Goal: Find specific page/section: Find specific page/section

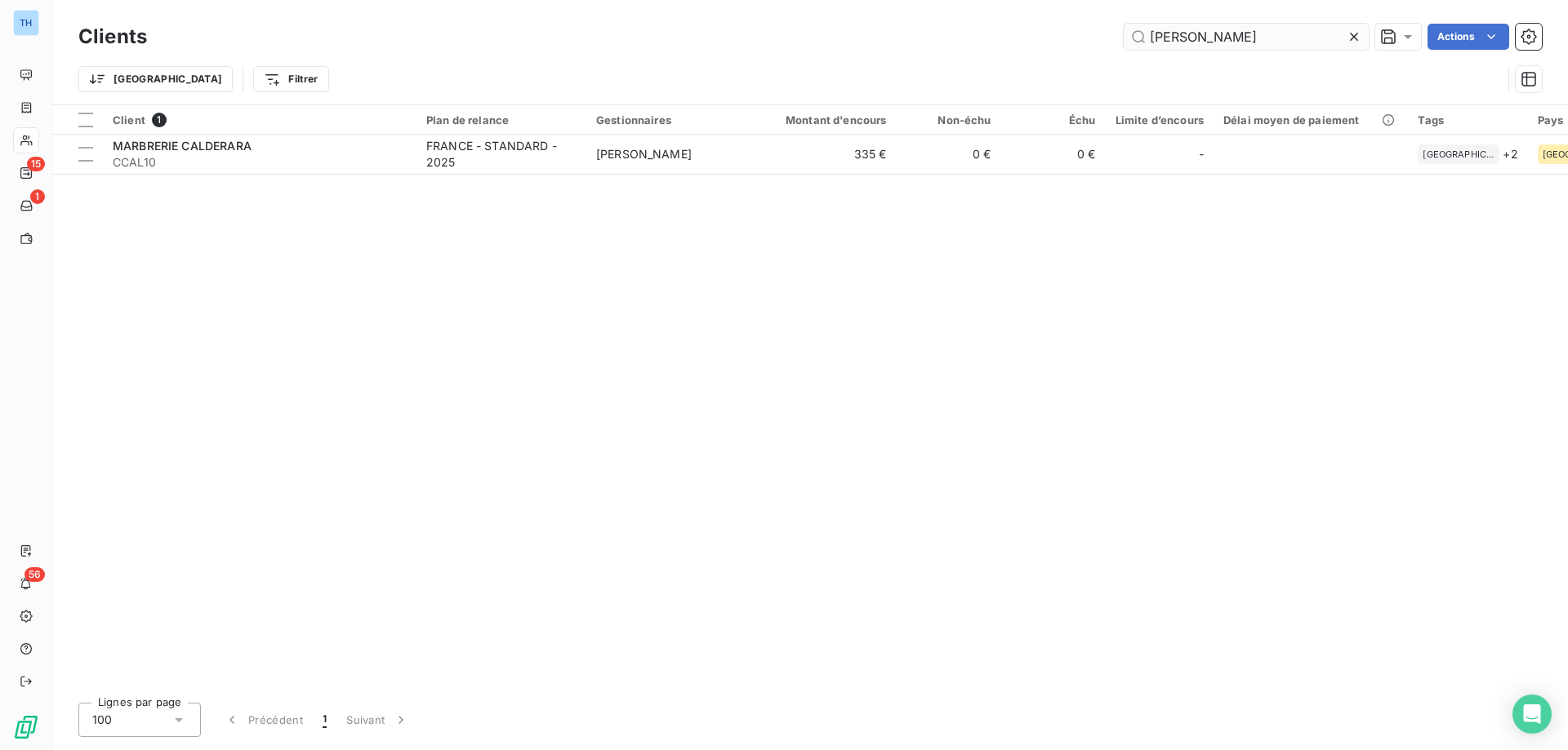
click at [1210, 38] on input "[PERSON_NAME]" at bounding box center [1245, 37] width 244 height 26
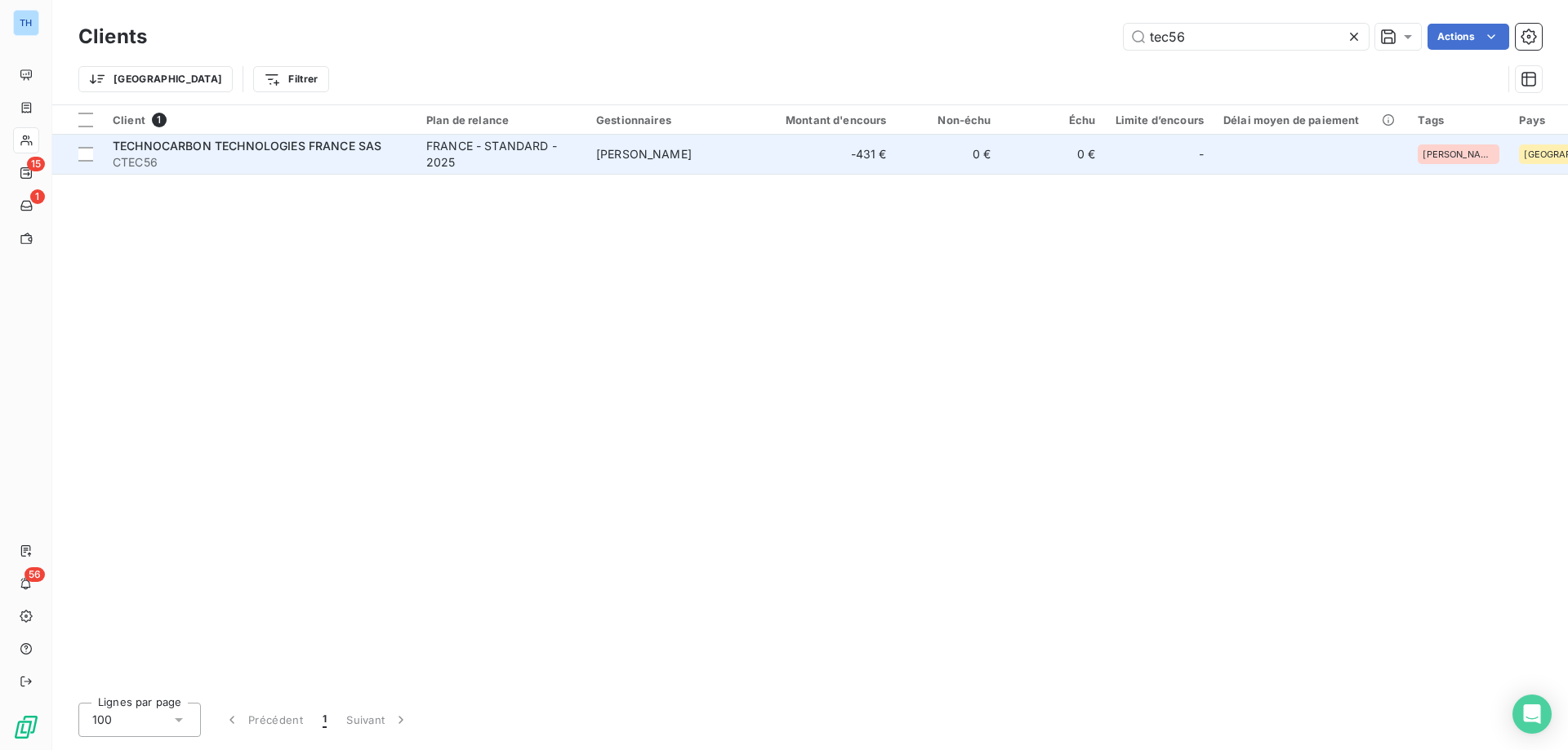
type input "tec56"
click at [536, 154] on div "FRANCE - STANDARD - 2025" at bounding box center [501, 154] width 150 height 33
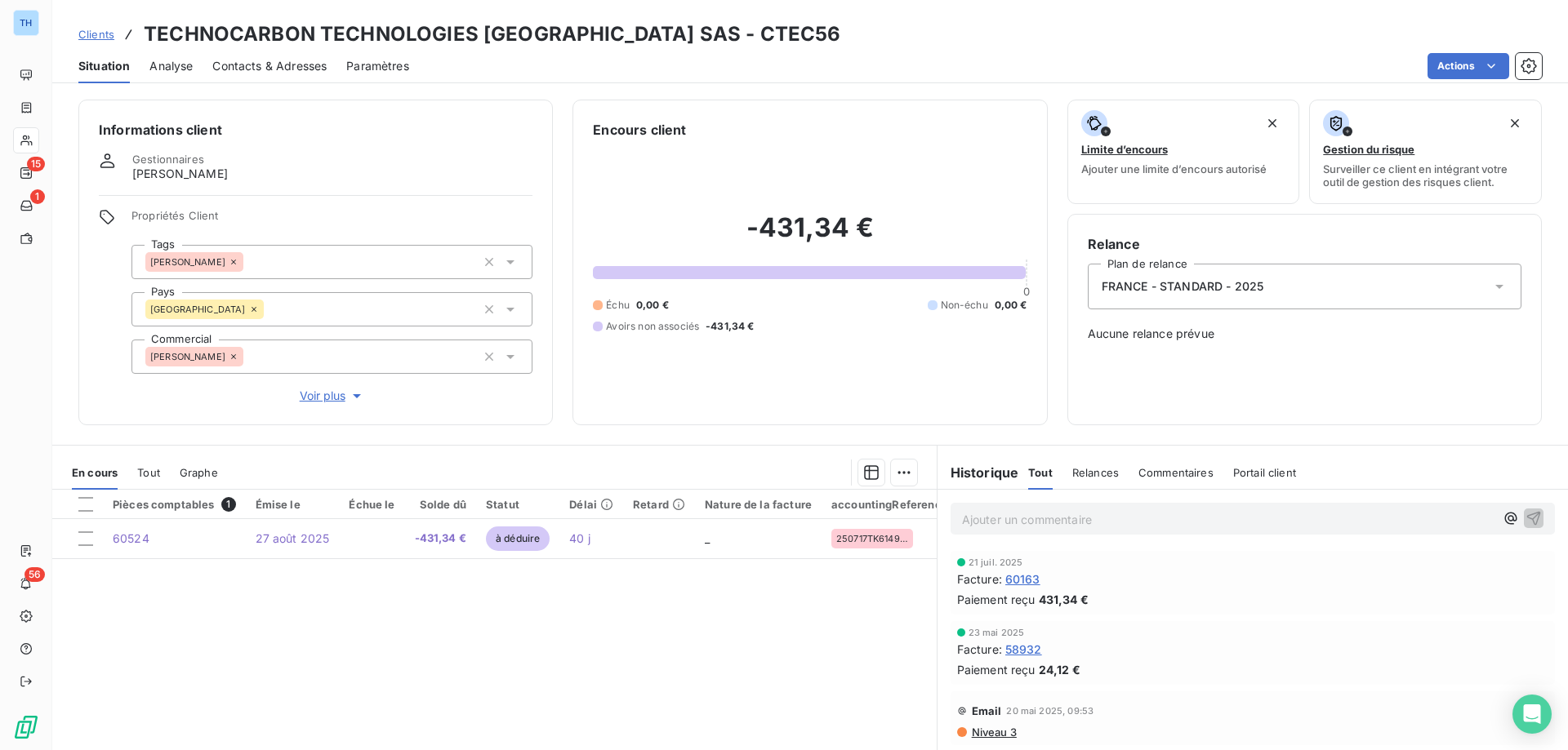
scroll to position [81, 0]
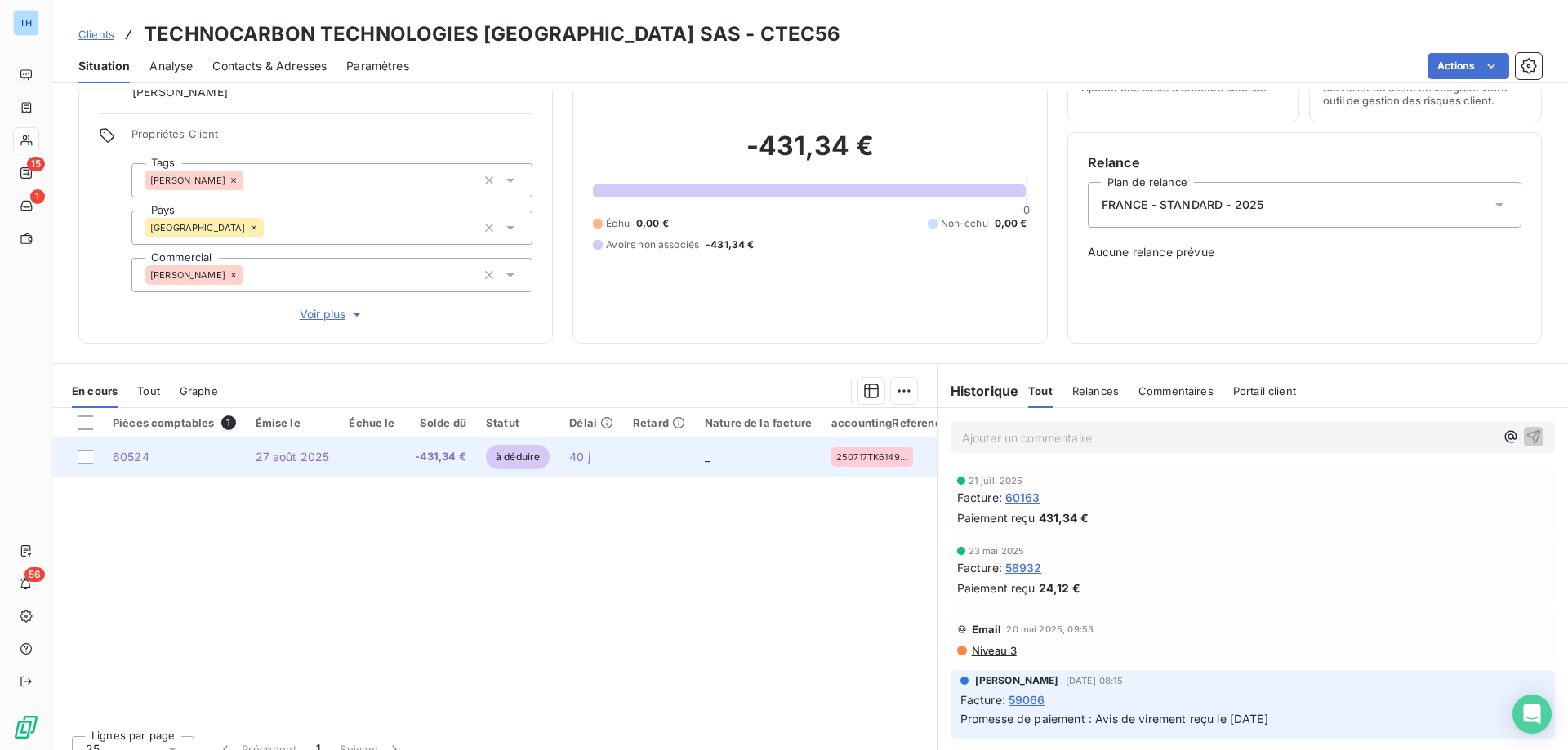
click at [663, 460] on td at bounding box center [659, 458] width 72 height 40
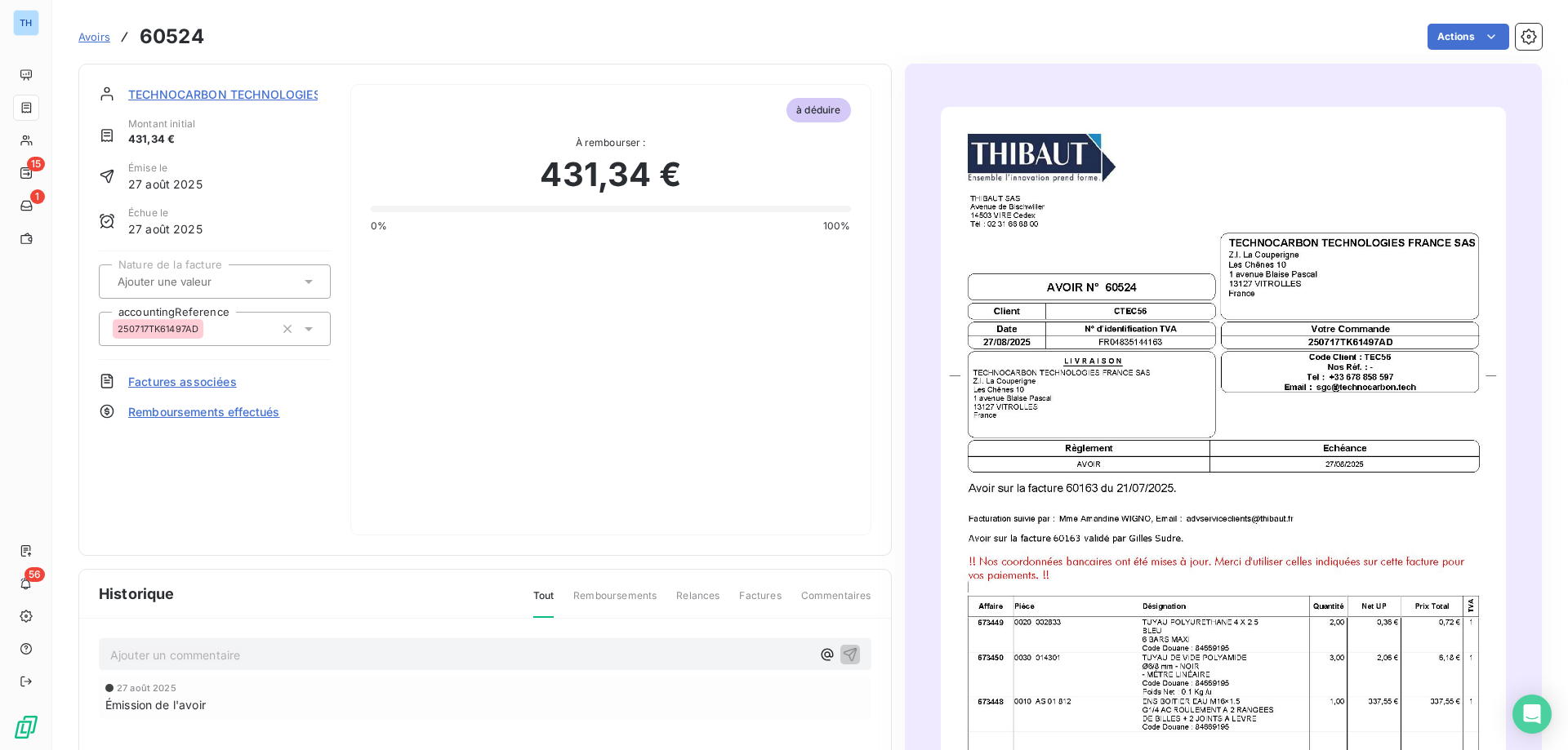
click at [223, 644] on p "Ajouter un commentaire ﻿" at bounding box center [461, 655] width 700 height 21
click at [377, 645] on p "Cet avoir va servir à payer la commande" at bounding box center [461, 654] width 700 height 19
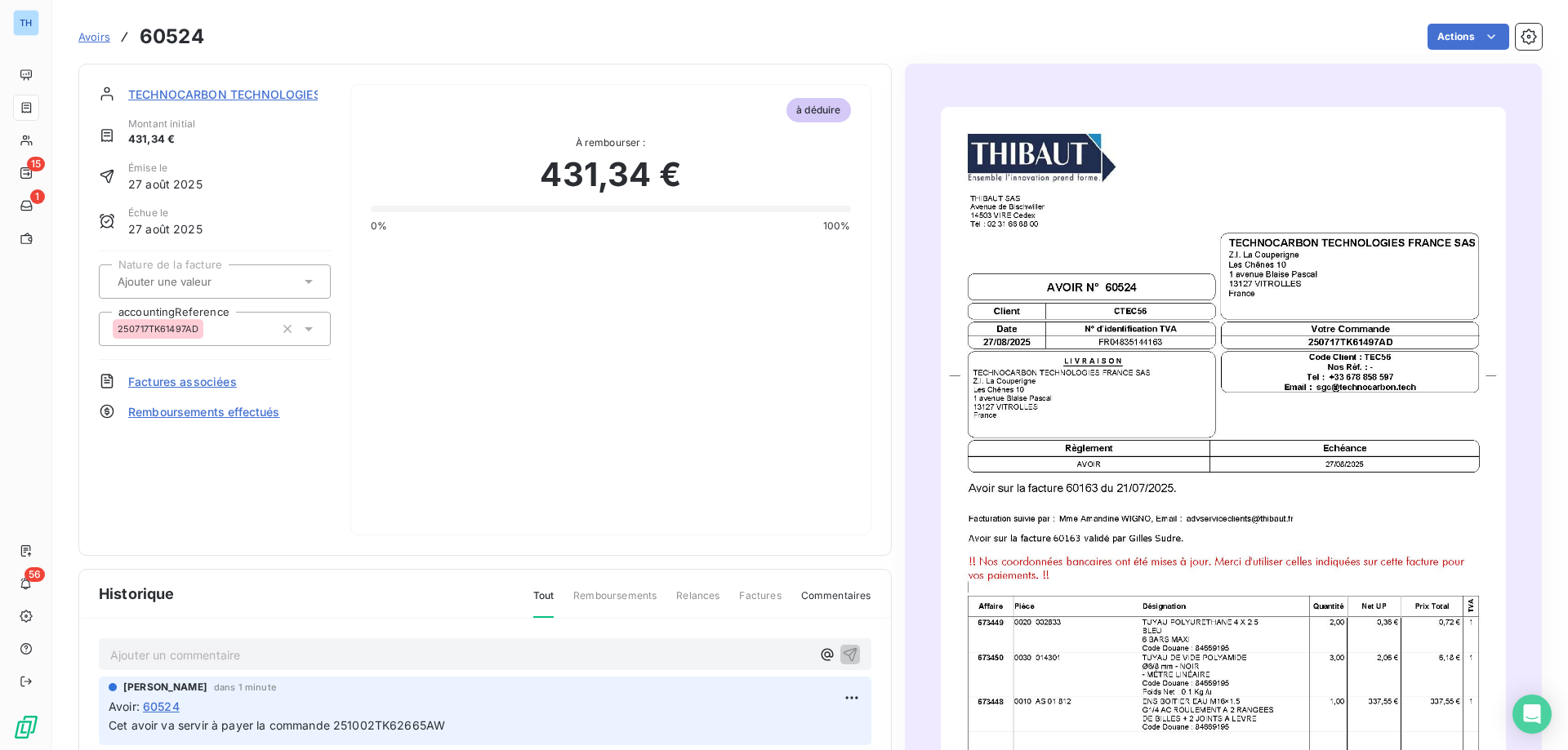
click at [214, 92] on span "TECHNOCARBON TECHNOLOGIES FRANCE SAS" at bounding box center [262, 94] width 269 height 17
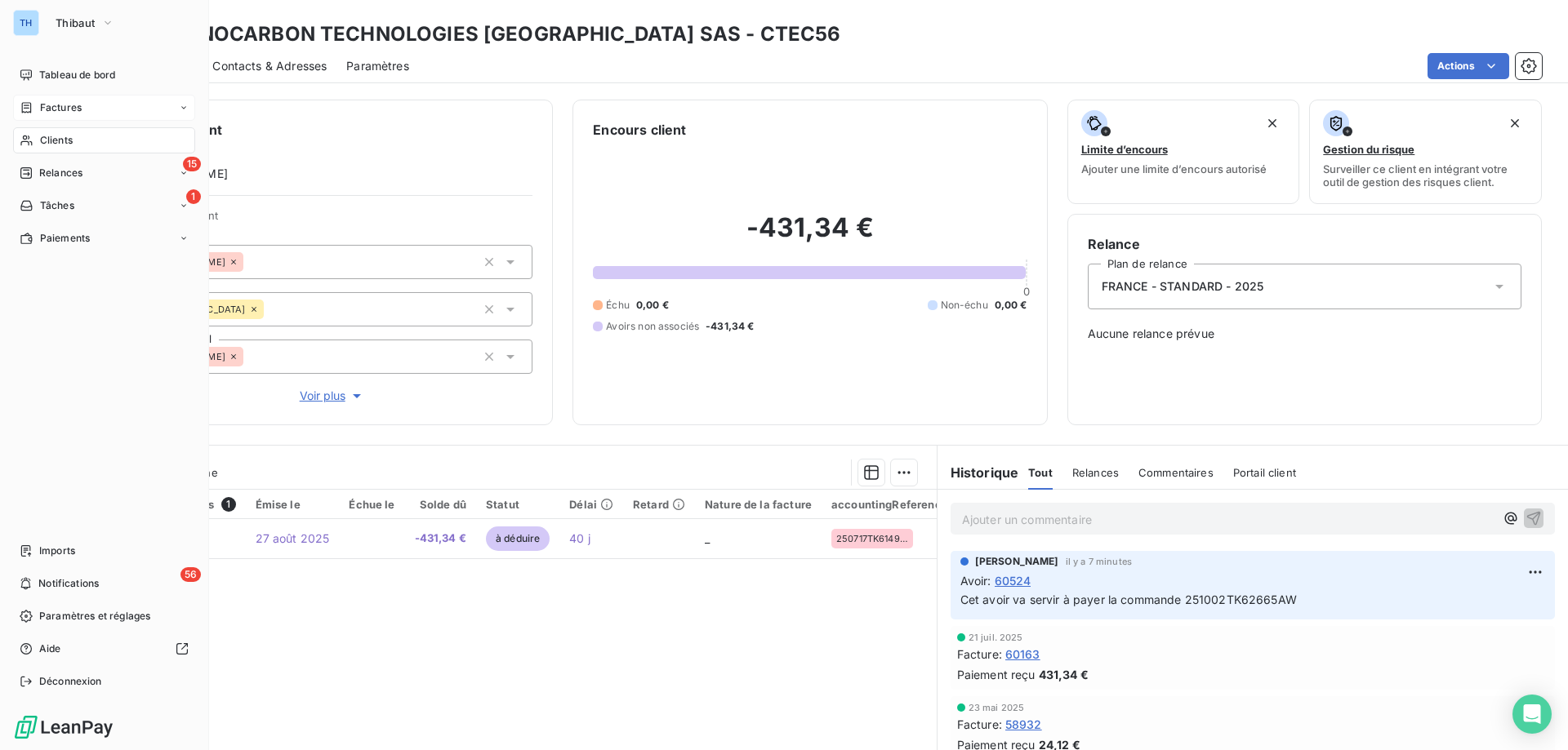
click at [39, 106] on div "Factures" at bounding box center [51, 108] width 62 height 15
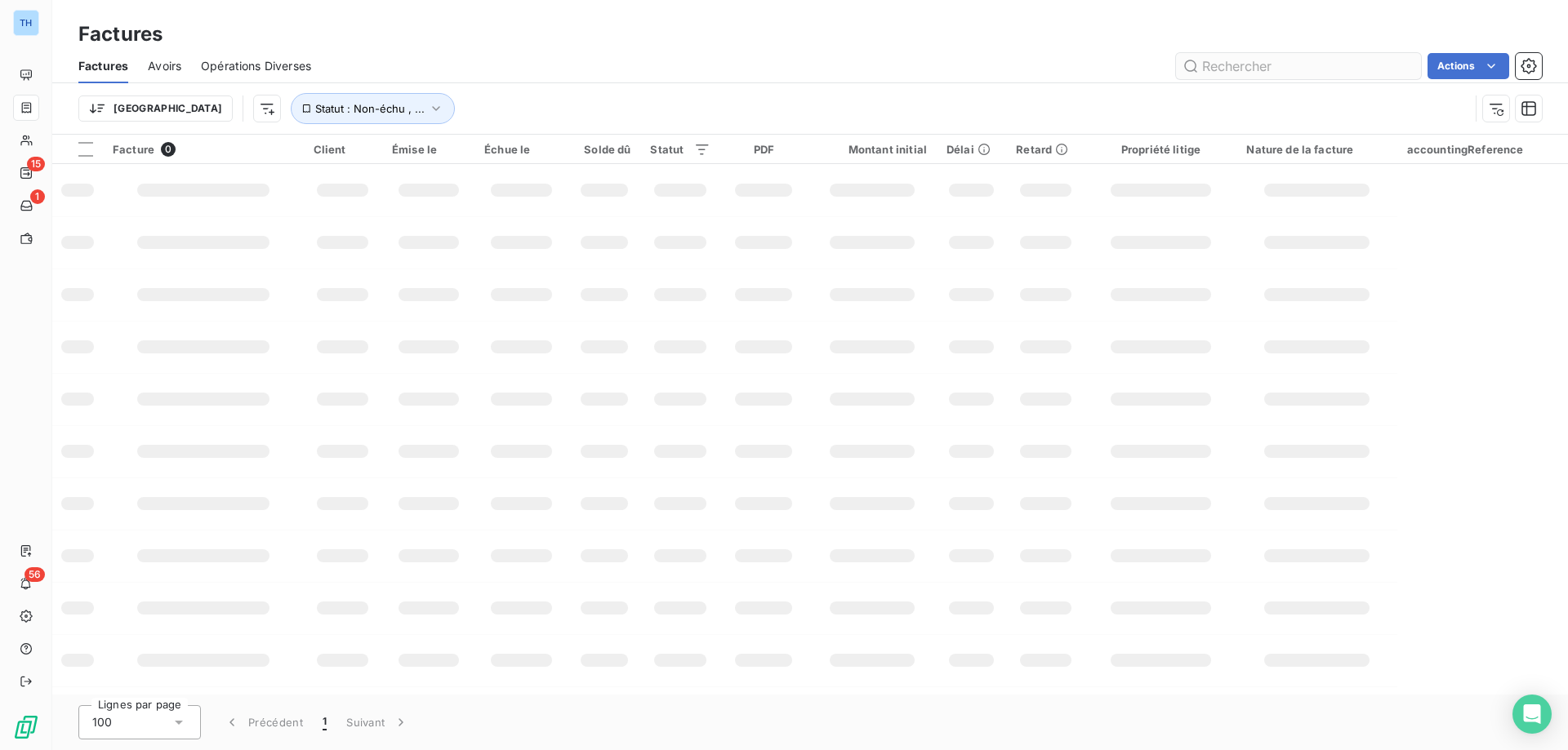
click at [1221, 66] on input "text" at bounding box center [1298, 66] width 244 height 26
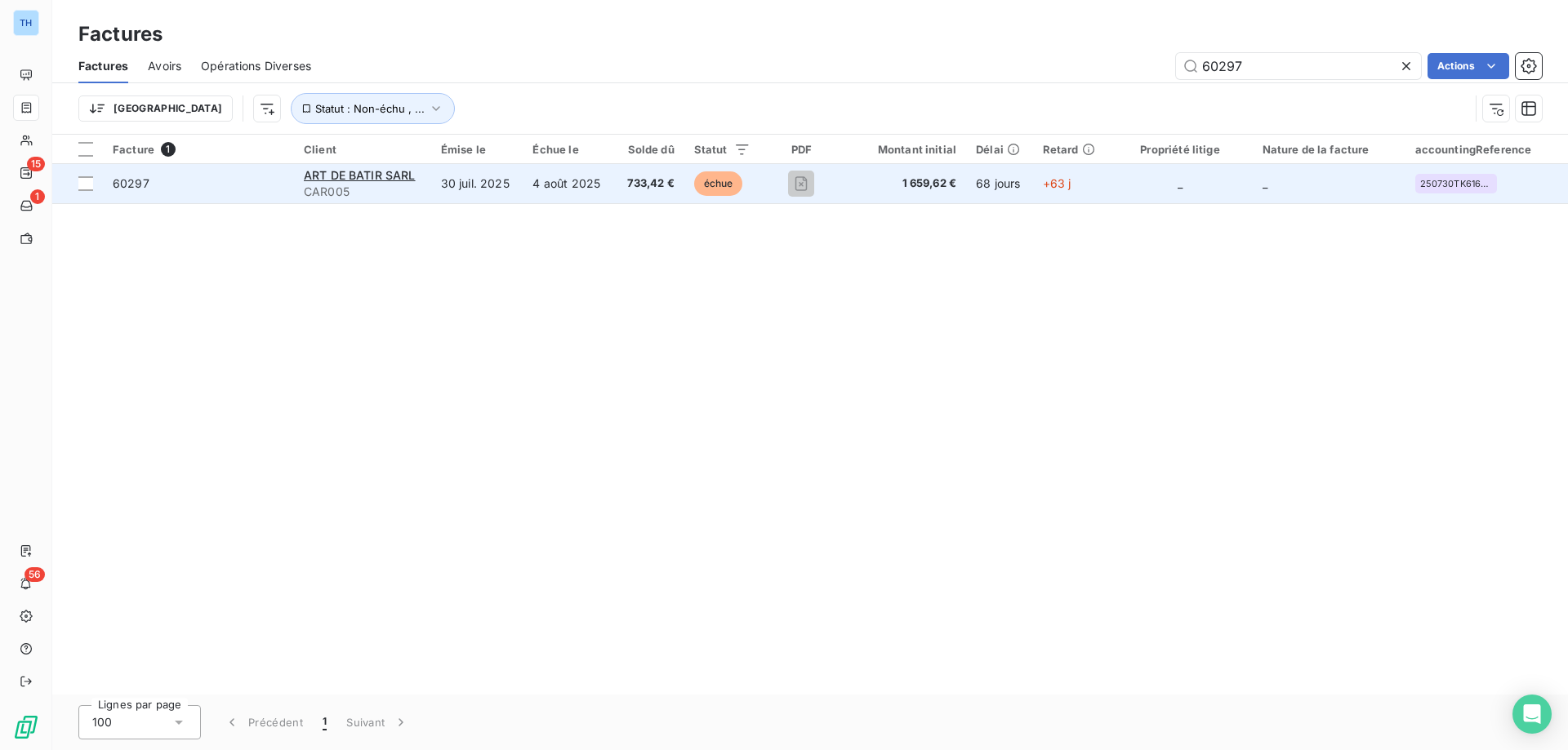
type input "60297"
click at [612, 190] on td "4 août 2025" at bounding box center [568, 184] width 91 height 40
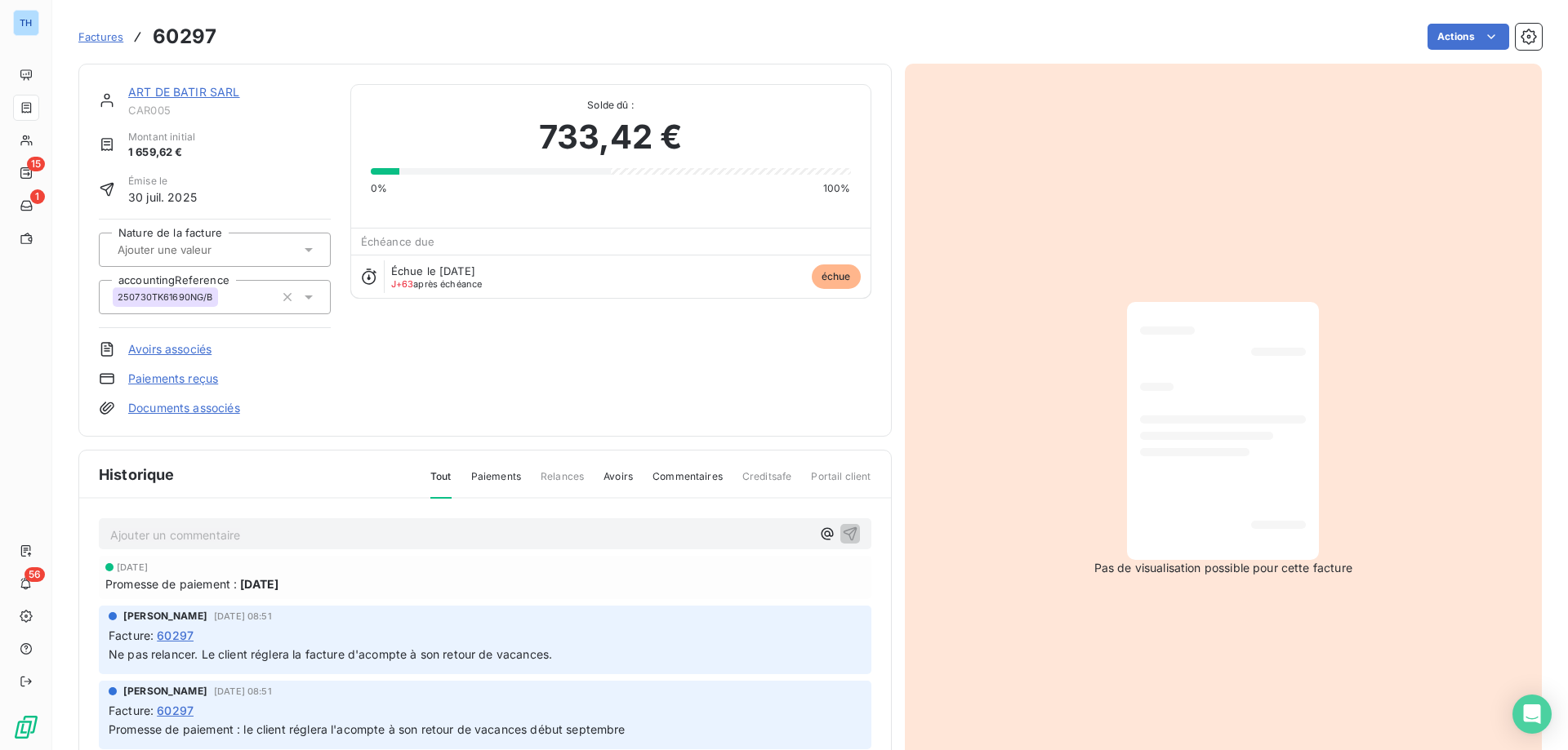
click at [199, 90] on link "ART DE BATIR SARL" at bounding box center [184, 92] width 112 height 14
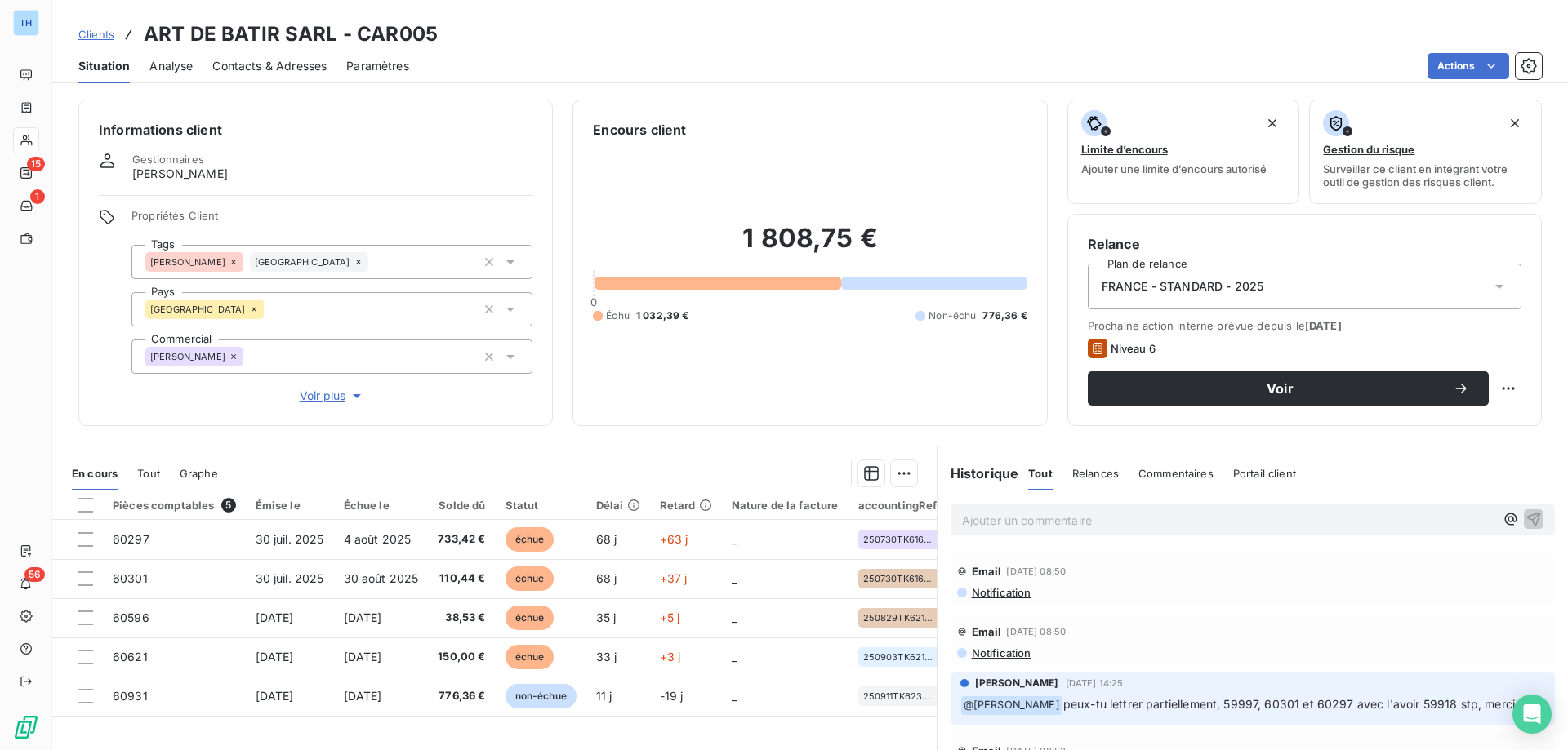
scroll to position [81, 0]
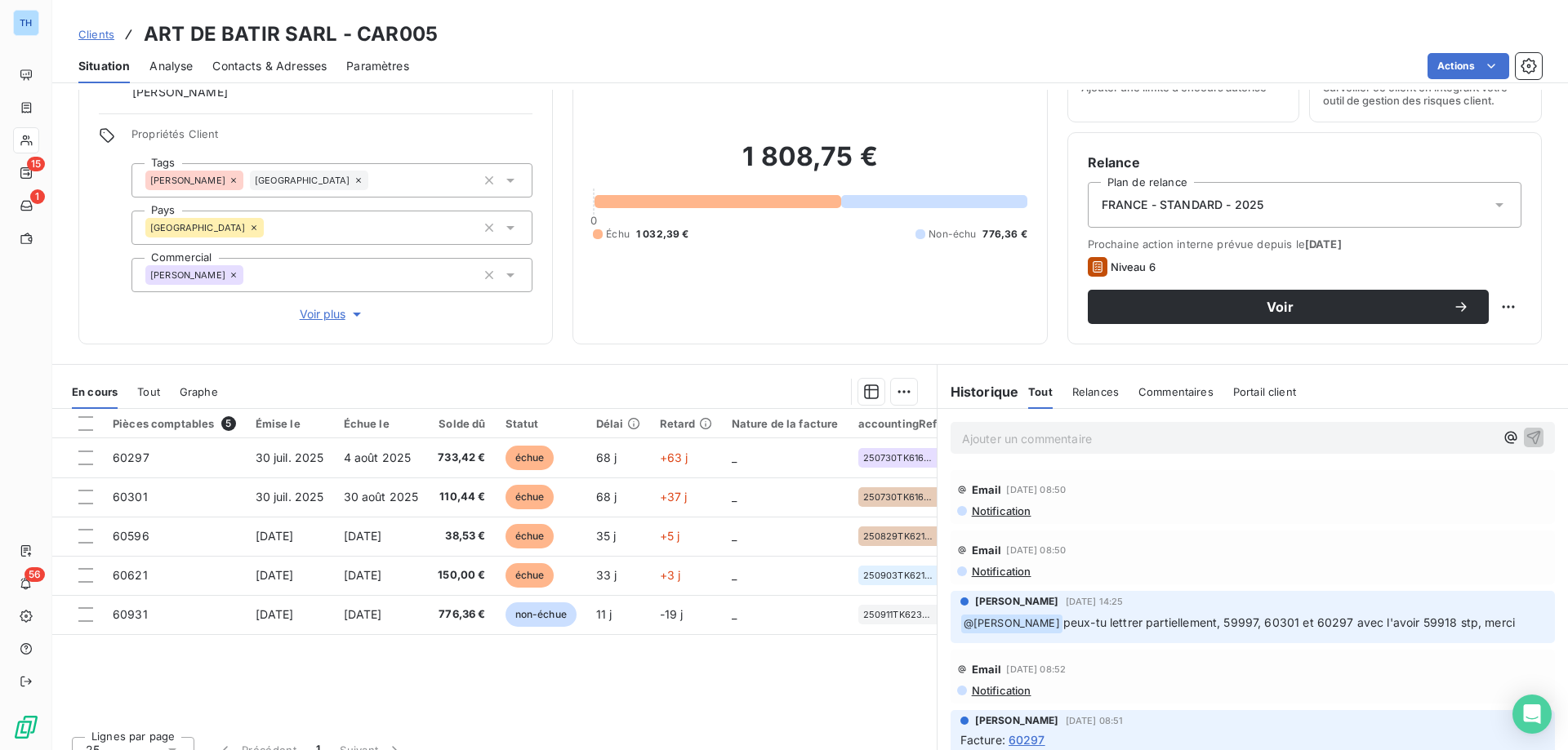
click at [105, 33] on span "Clients" at bounding box center [96, 34] width 36 height 13
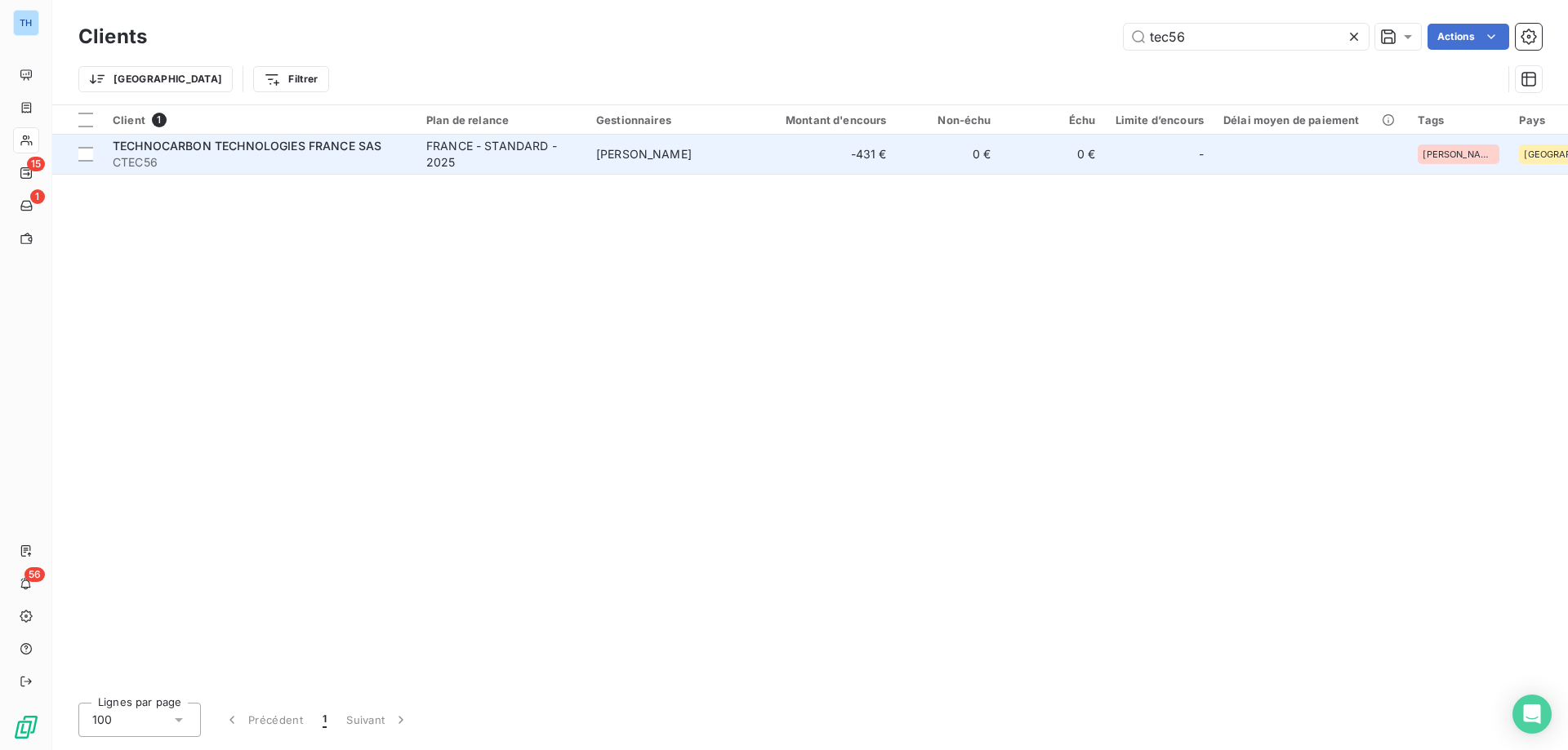
click at [524, 172] on td "FRANCE - STANDARD - 2025" at bounding box center [501, 155] width 170 height 40
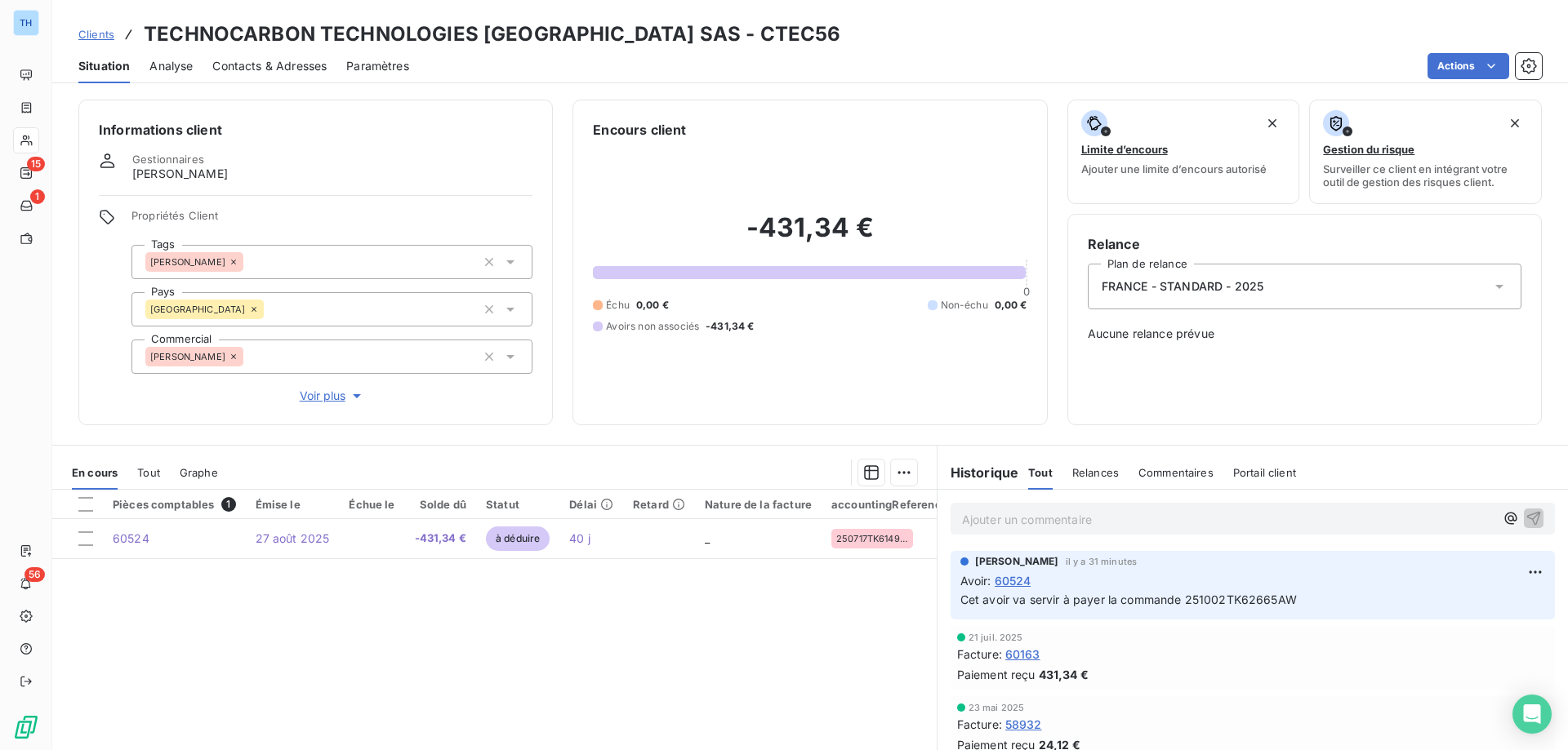
scroll to position [103, 0]
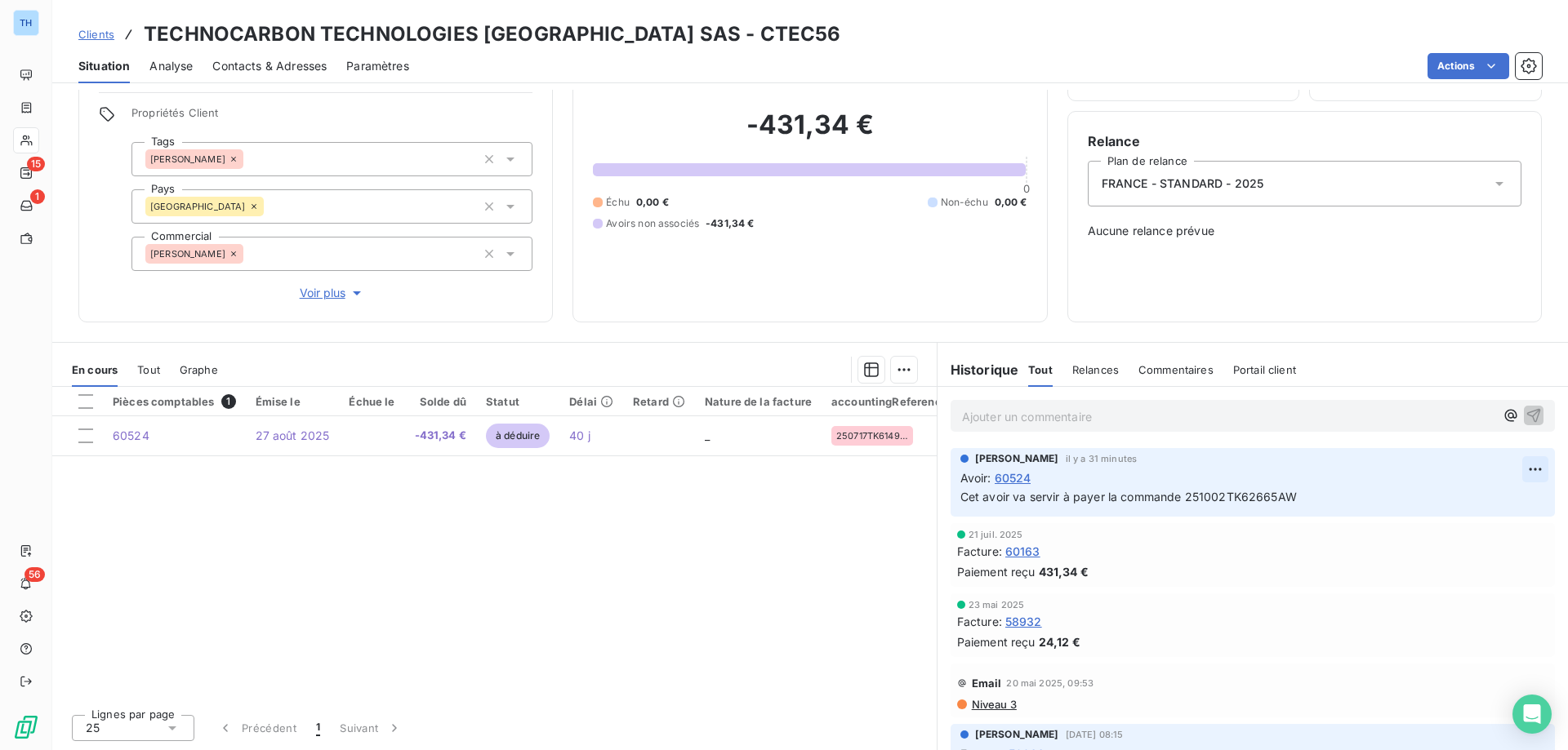
click at [1509, 468] on html "TH 15 1 56 Clients TECHNOCARBON TECHNOLOGIES [GEOGRAPHIC_DATA] SAS - CTEC56 Sit…" at bounding box center [784, 375] width 1568 height 750
click at [1459, 532] on div "Supprimer" at bounding box center [1471, 535] width 92 height 26
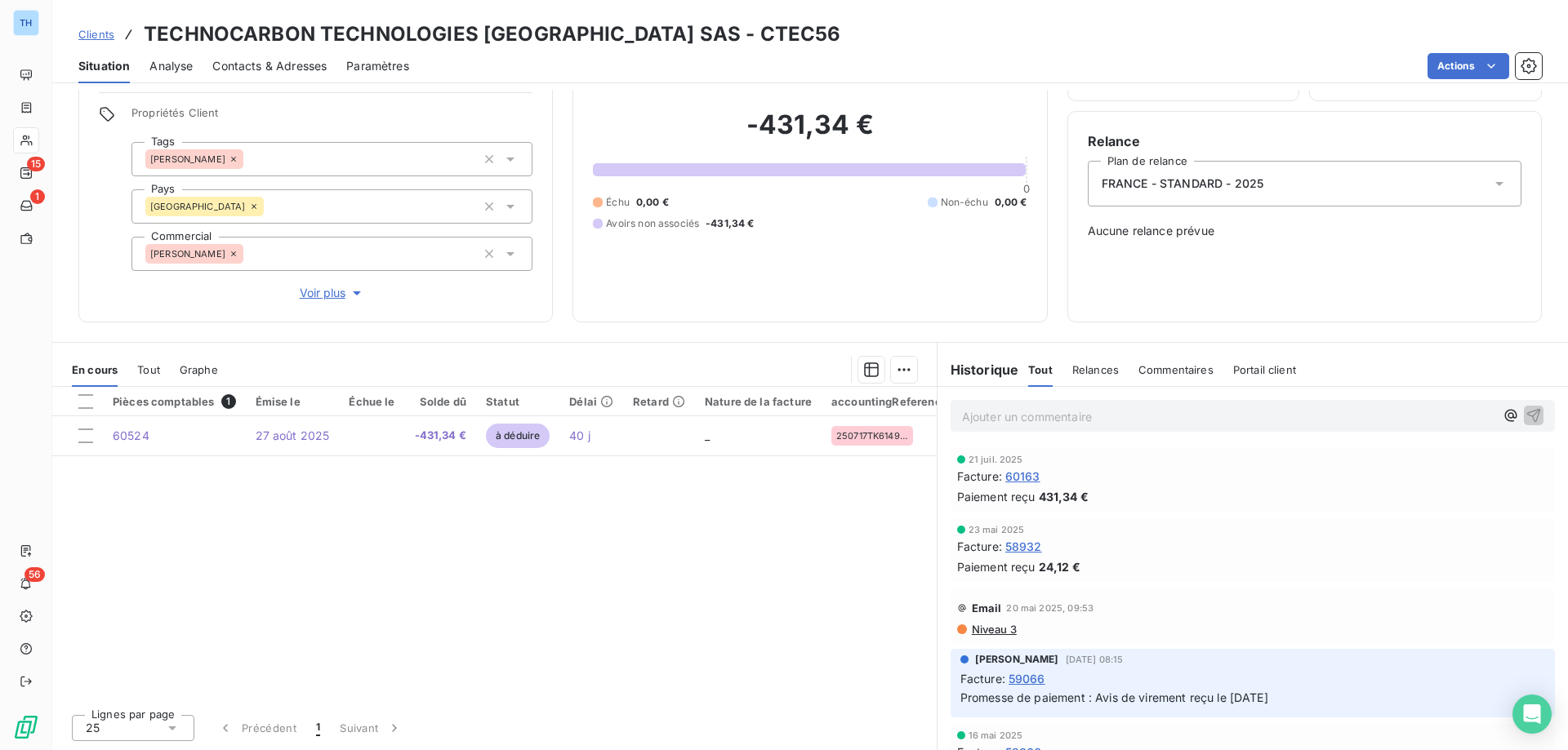
click at [93, 38] on span "Clients" at bounding box center [96, 34] width 36 height 13
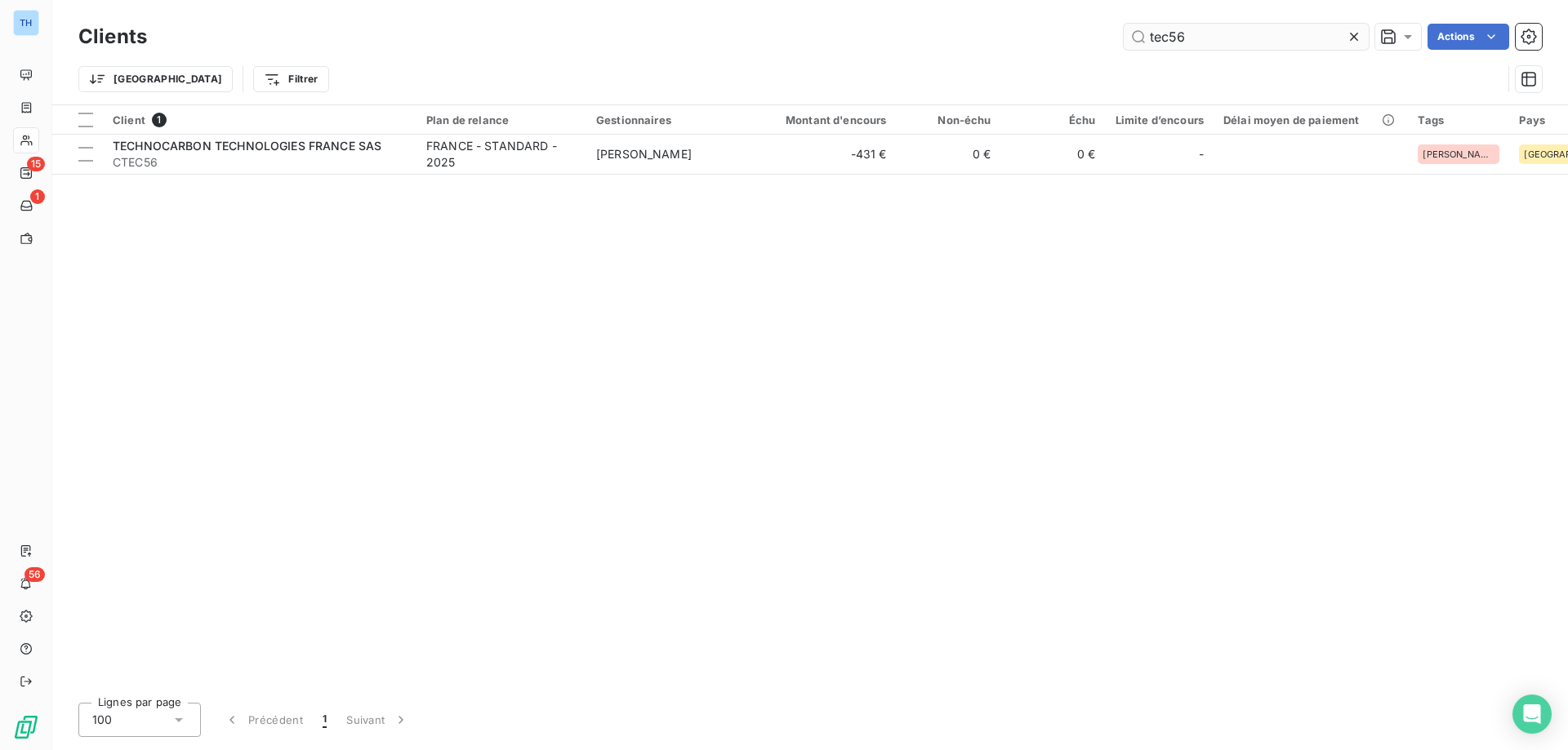
click at [1201, 41] on input "tec56" at bounding box center [1245, 37] width 244 height 26
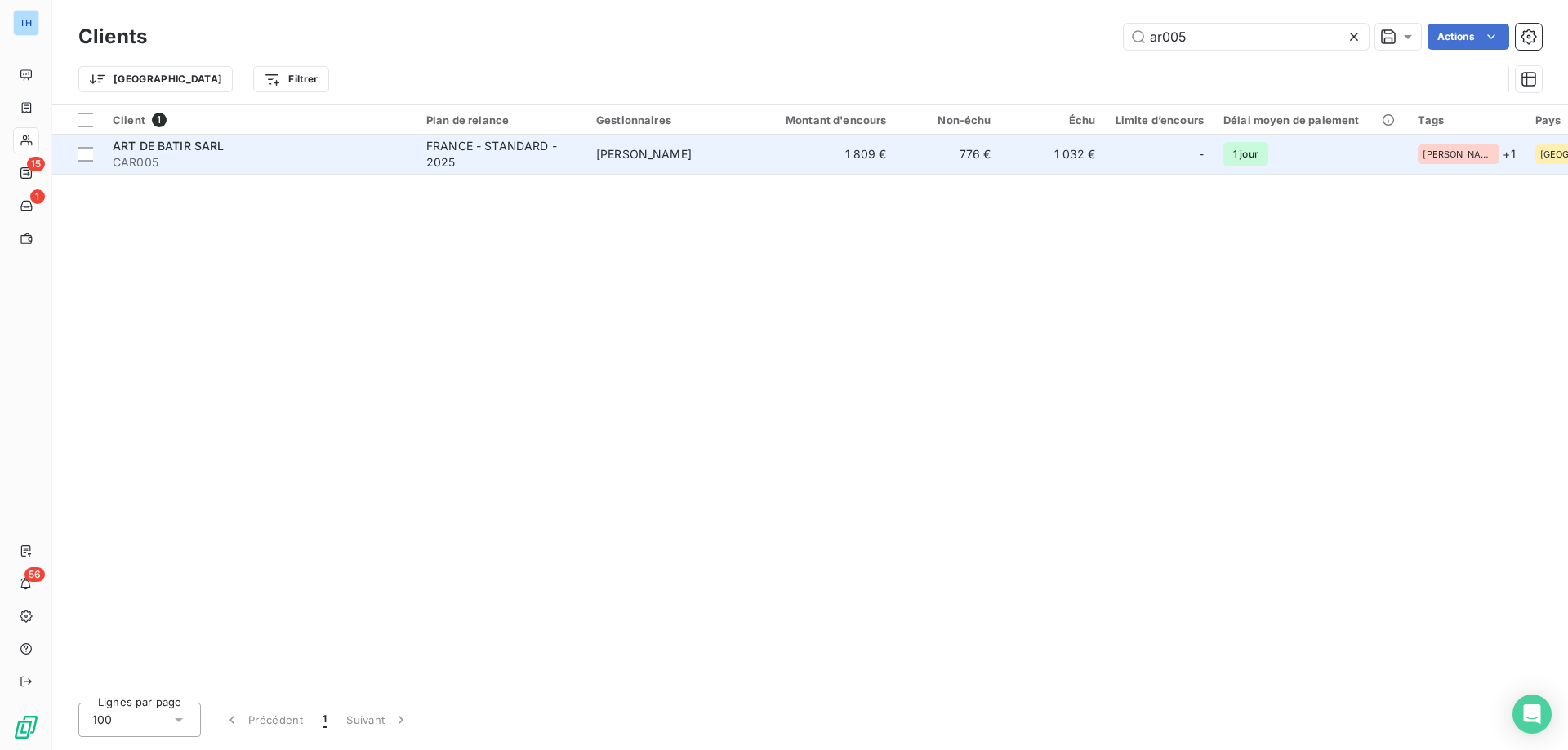
type input "ar005"
click at [347, 152] on div "ART DE BATIR SARL" at bounding box center [259, 145] width 294 height 16
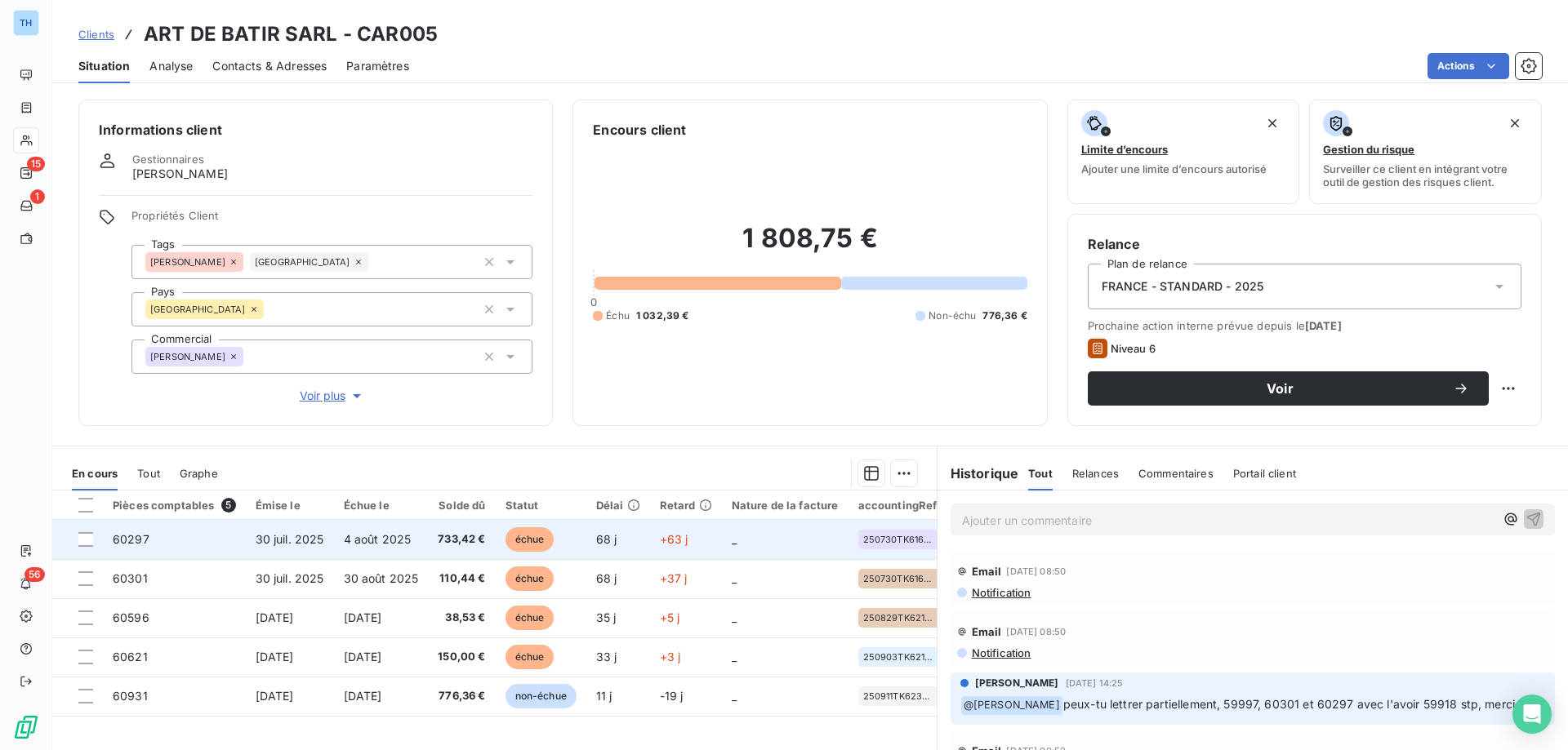
click at [396, 529] on td "4 août 2025" at bounding box center [381, 540] width 94 height 40
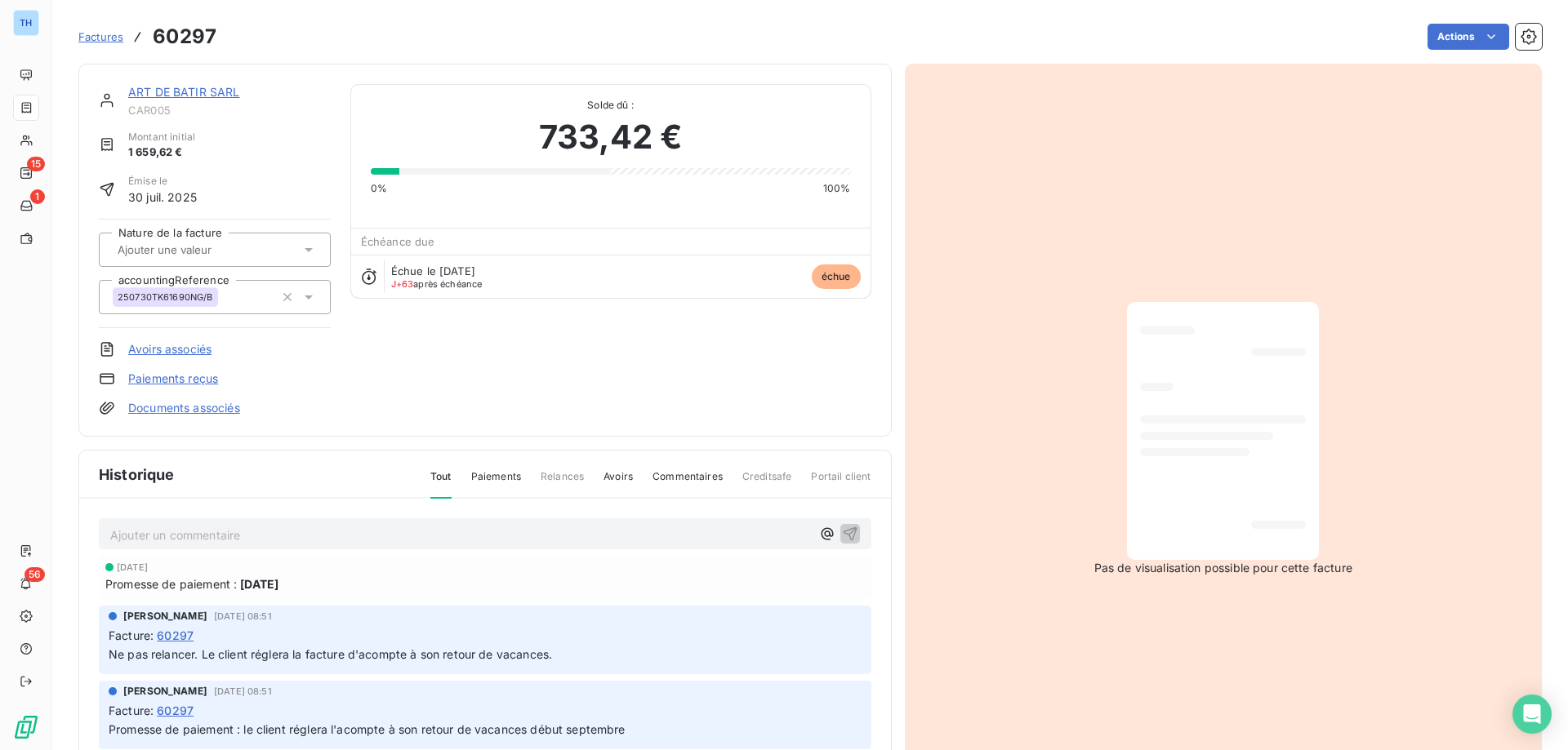
click at [193, 92] on link "ART DE BATIR SARL" at bounding box center [184, 92] width 112 height 14
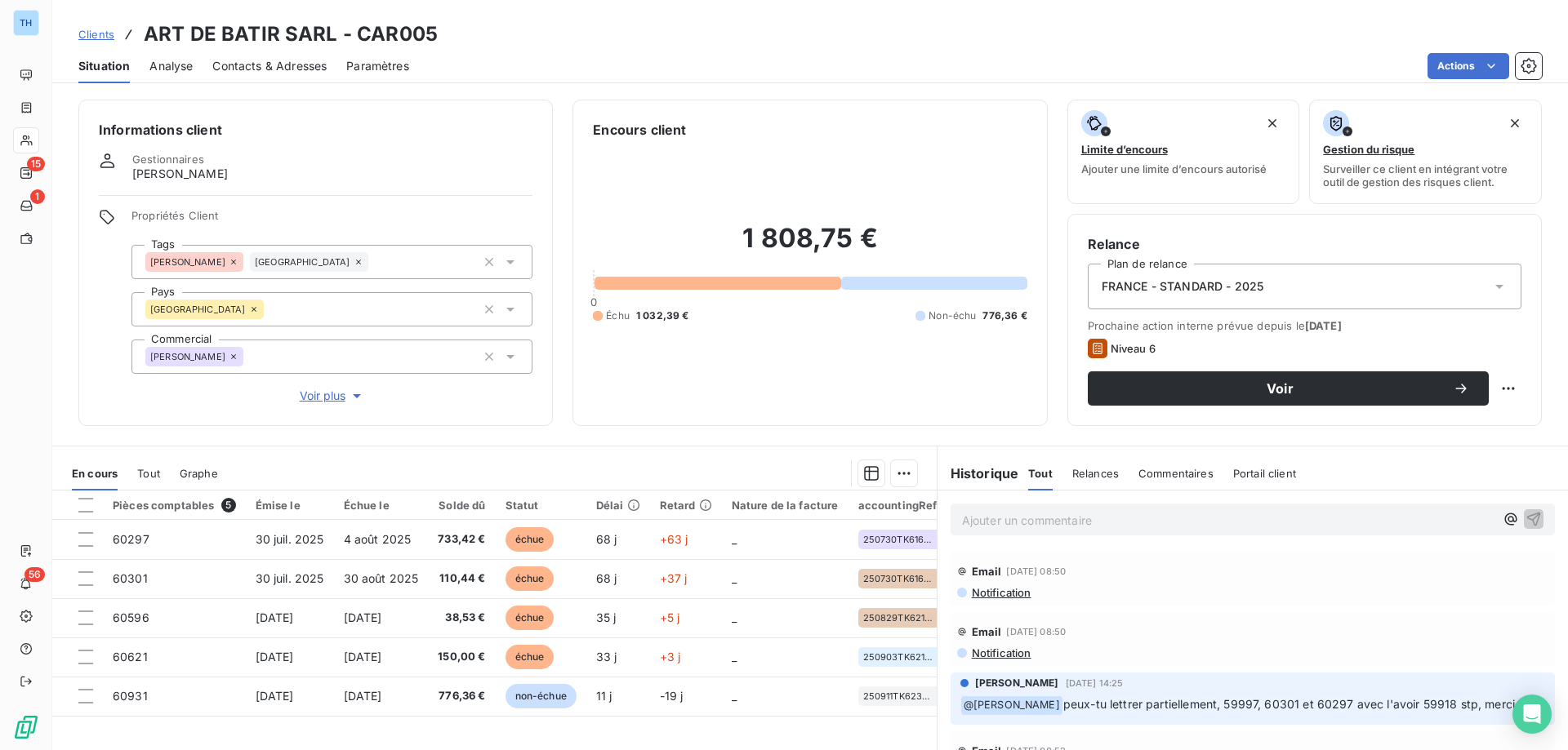
click at [93, 33] on span "Clients" at bounding box center [96, 34] width 36 height 13
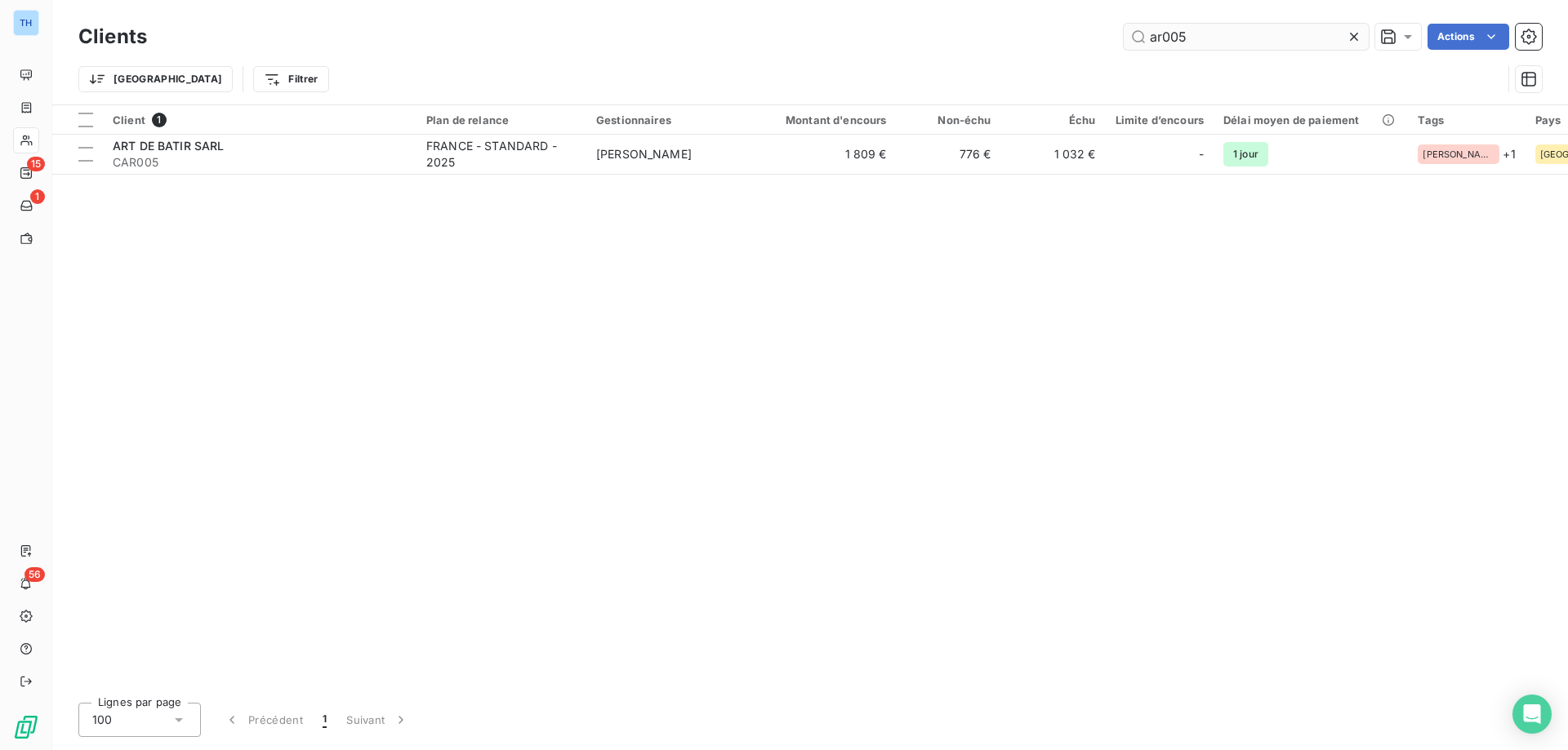
click at [1210, 31] on input "ar005" at bounding box center [1245, 37] width 244 height 26
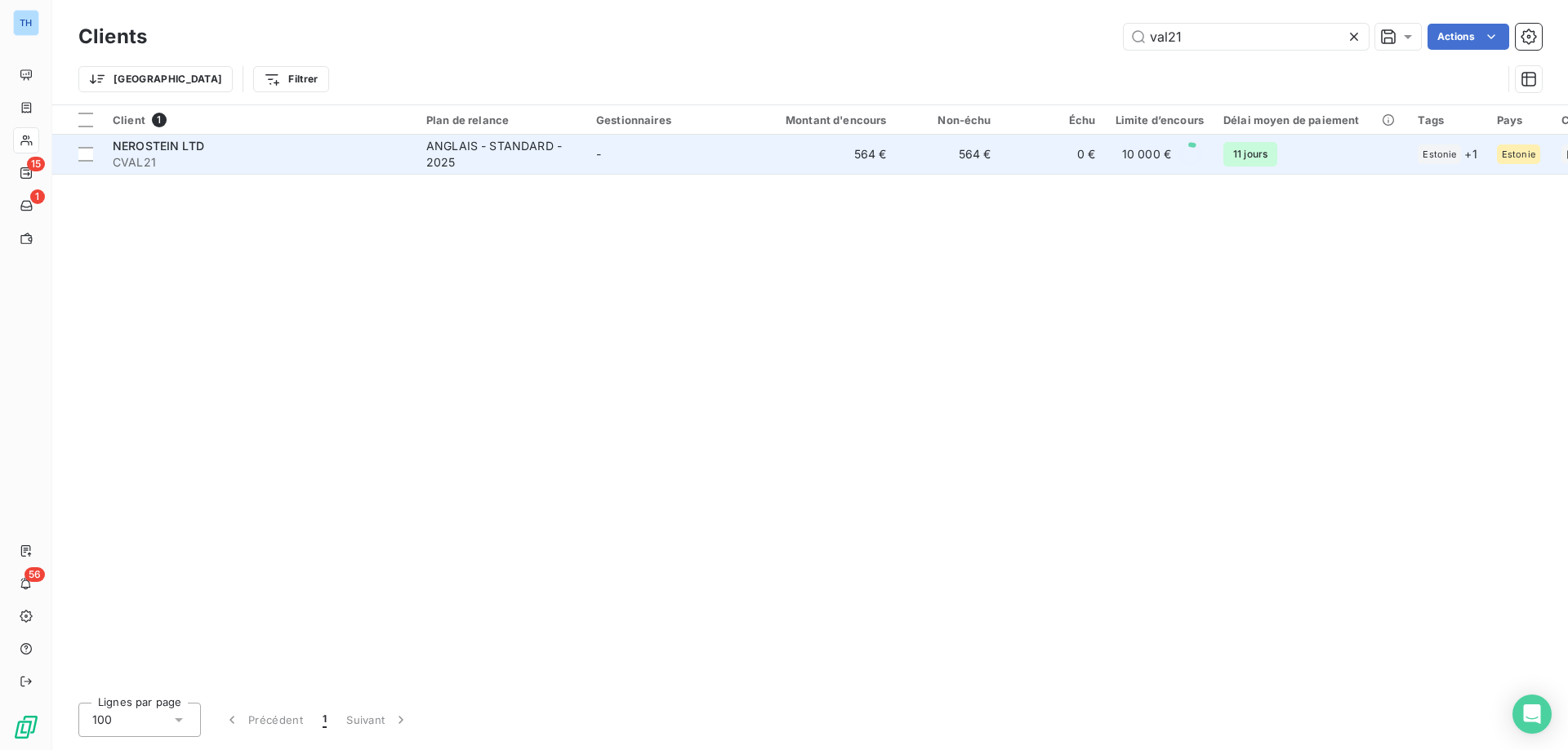
type input "val21"
click at [366, 162] on span "CVAL21" at bounding box center [259, 161] width 294 height 16
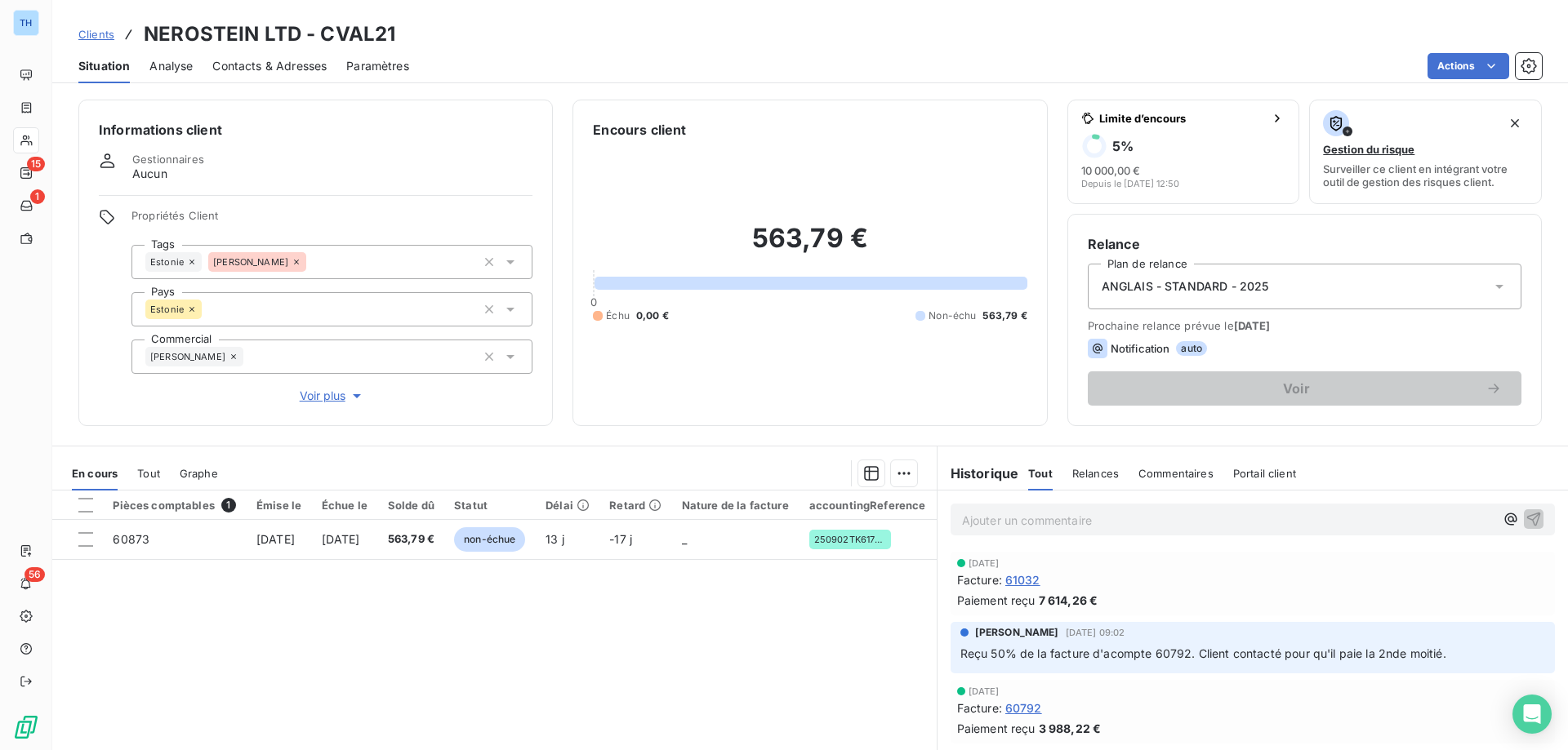
click at [1018, 708] on span "60792" at bounding box center [1023, 708] width 37 height 17
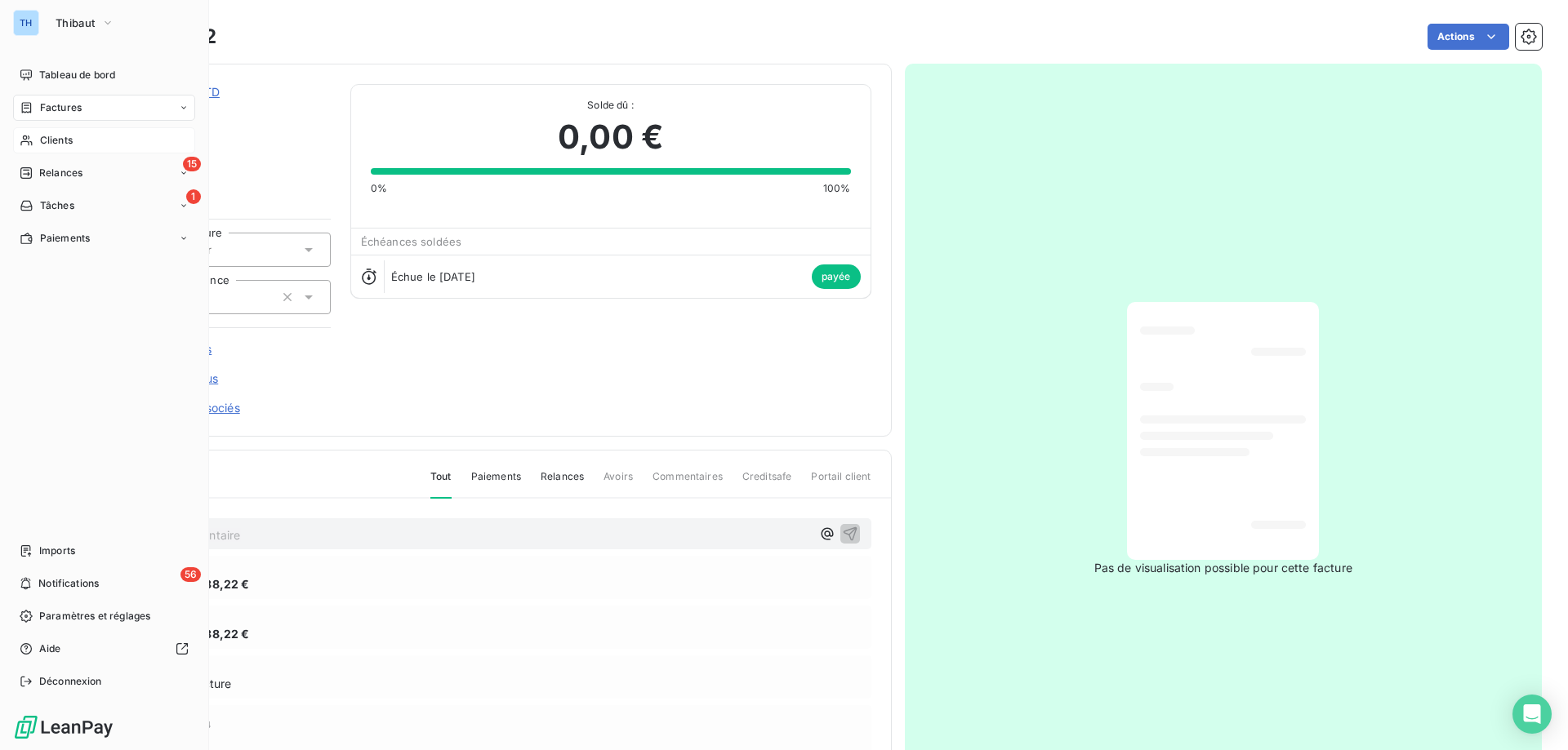
click at [25, 139] on icon at bounding box center [26, 141] width 11 height 10
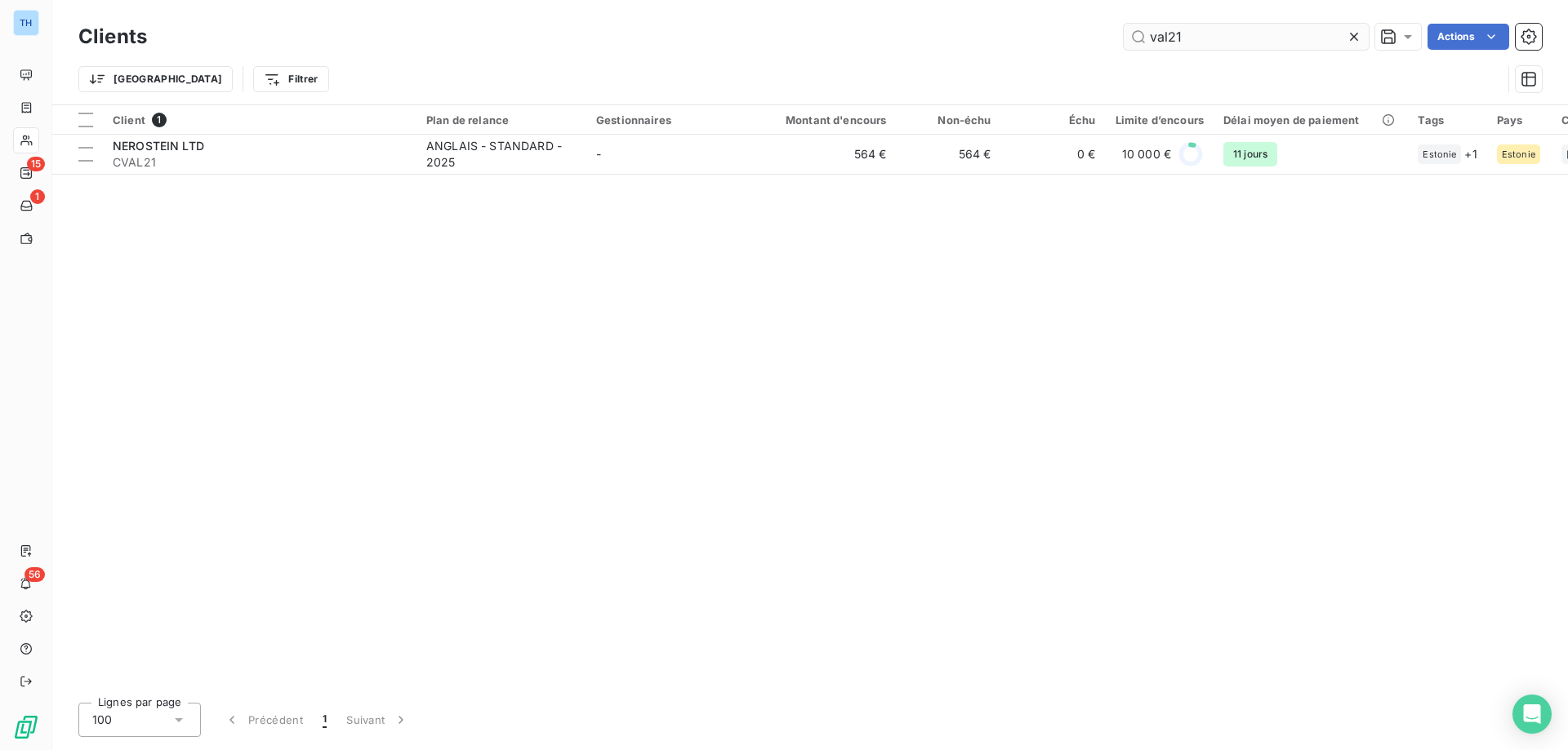
click at [1202, 37] on input "val21" at bounding box center [1245, 37] width 244 height 26
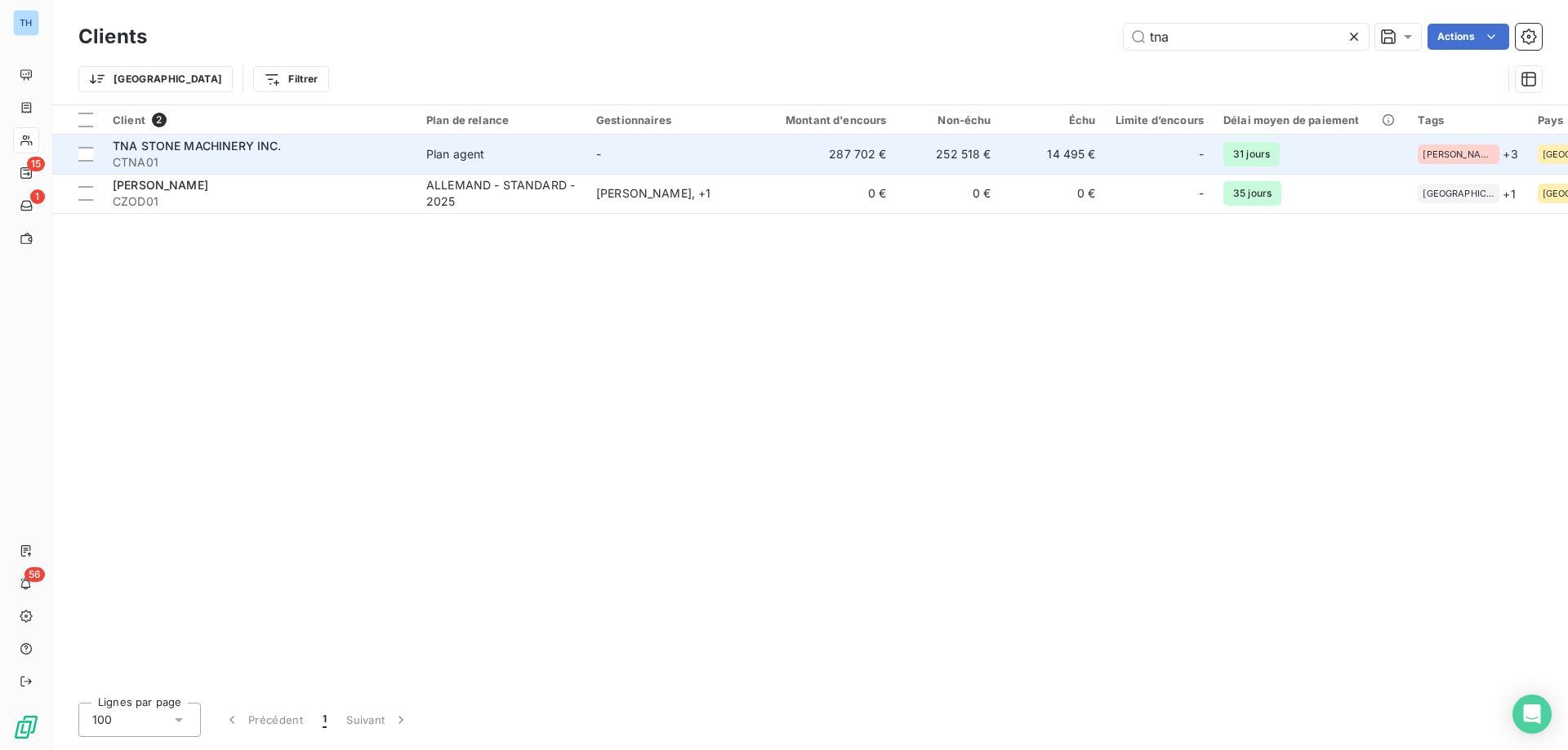
type input "tna"
click at [324, 151] on div "TNA STONE MACHINERY INC." at bounding box center [259, 145] width 294 height 16
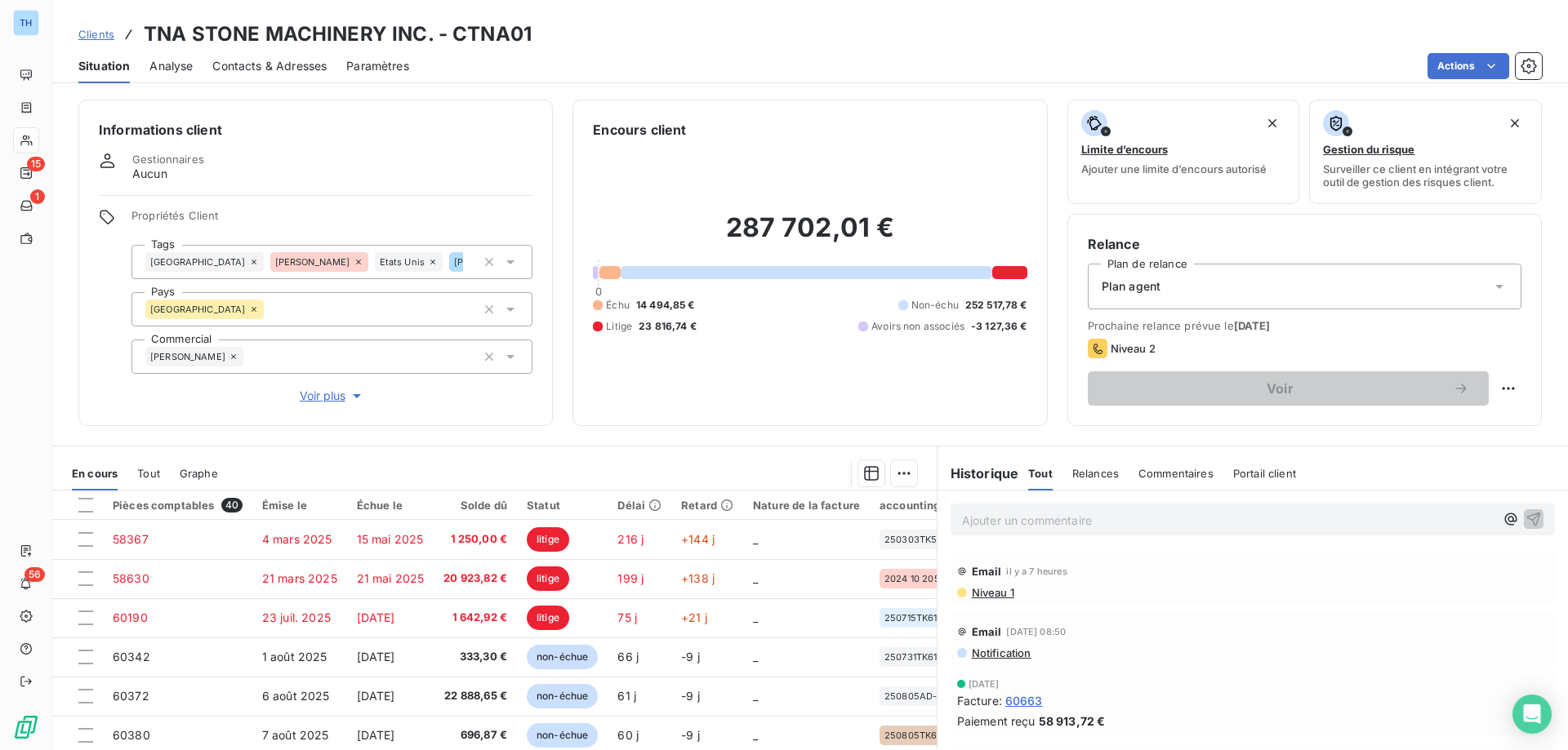
scroll to position [104, 0]
